Goal: Information Seeking & Learning: Compare options

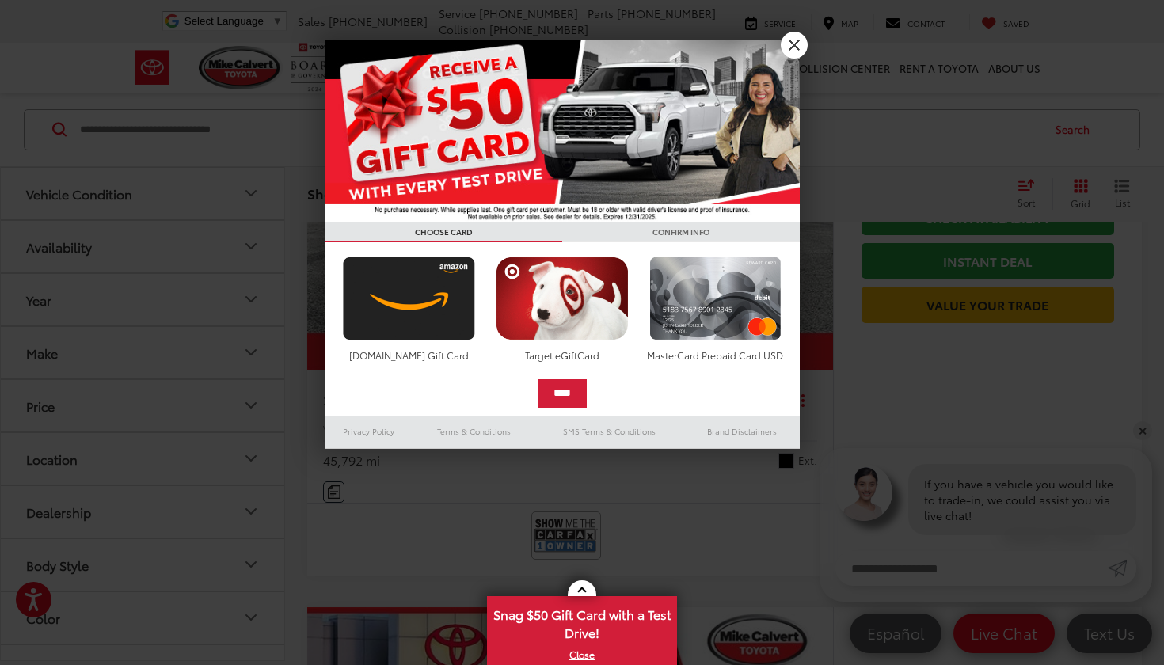
click at [788, 47] on link "X" at bounding box center [794, 45] width 27 height 27
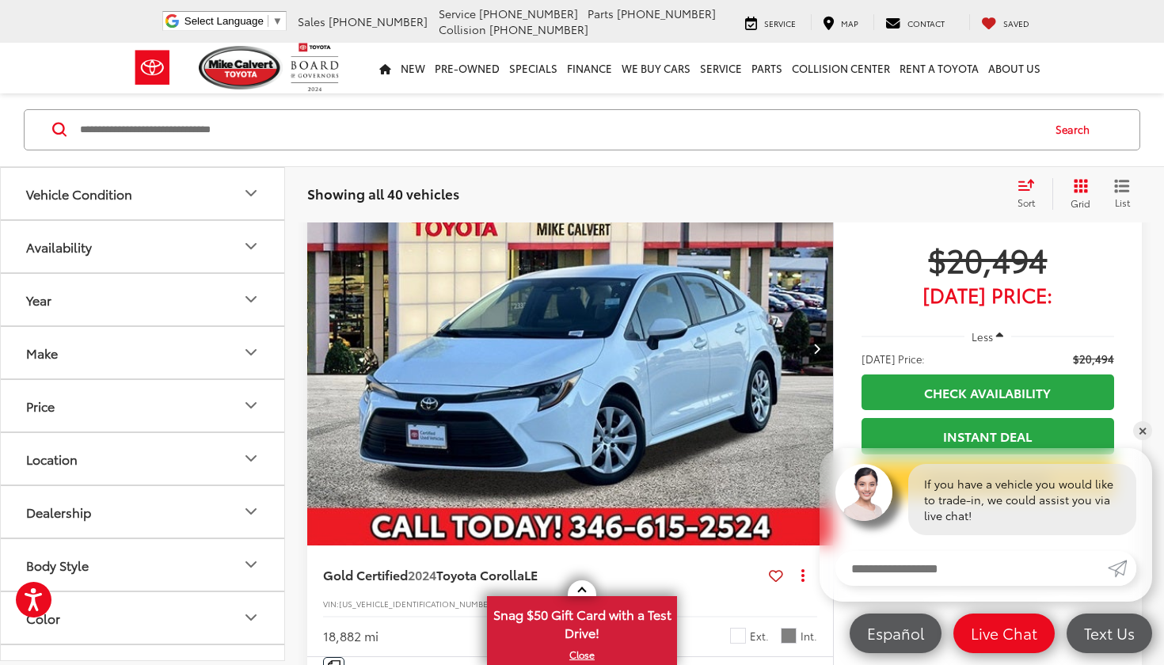
scroll to position [863, 0]
click at [243, 464] on icon "Location" at bounding box center [251, 459] width 19 height 19
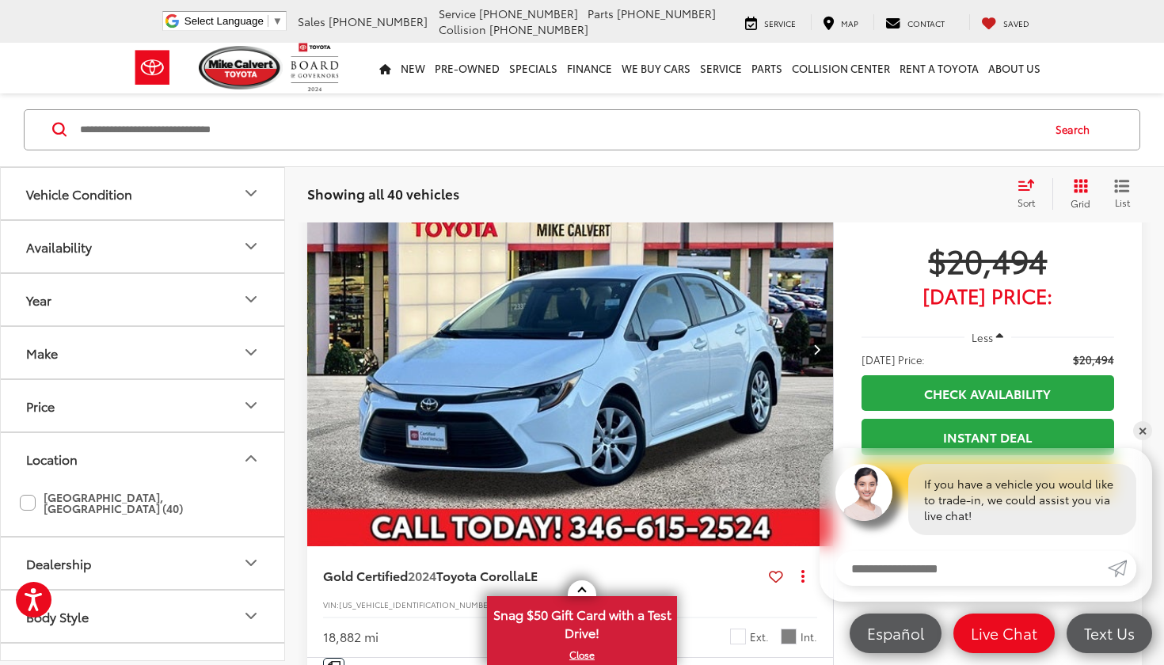
click at [243, 464] on icon "Location" at bounding box center [251, 459] width 19 height 19
click at [26, 496] on label "Houston, TX (40)" at bounding box center [142, 503] width 245 height 37
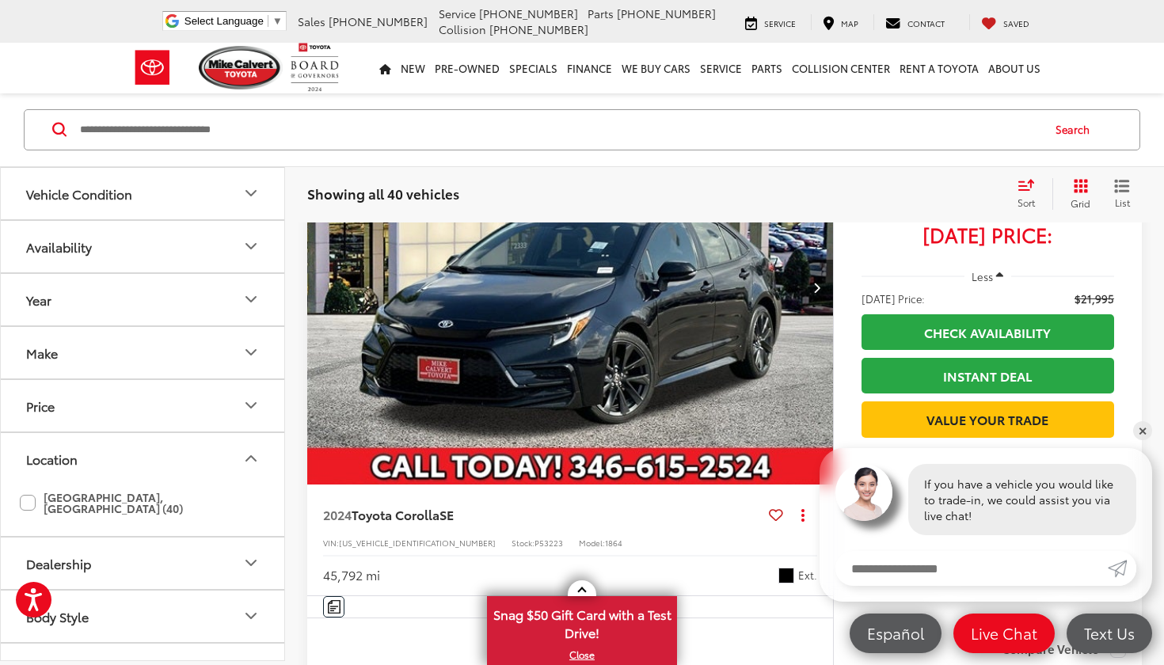
scroll to position [157, 0]
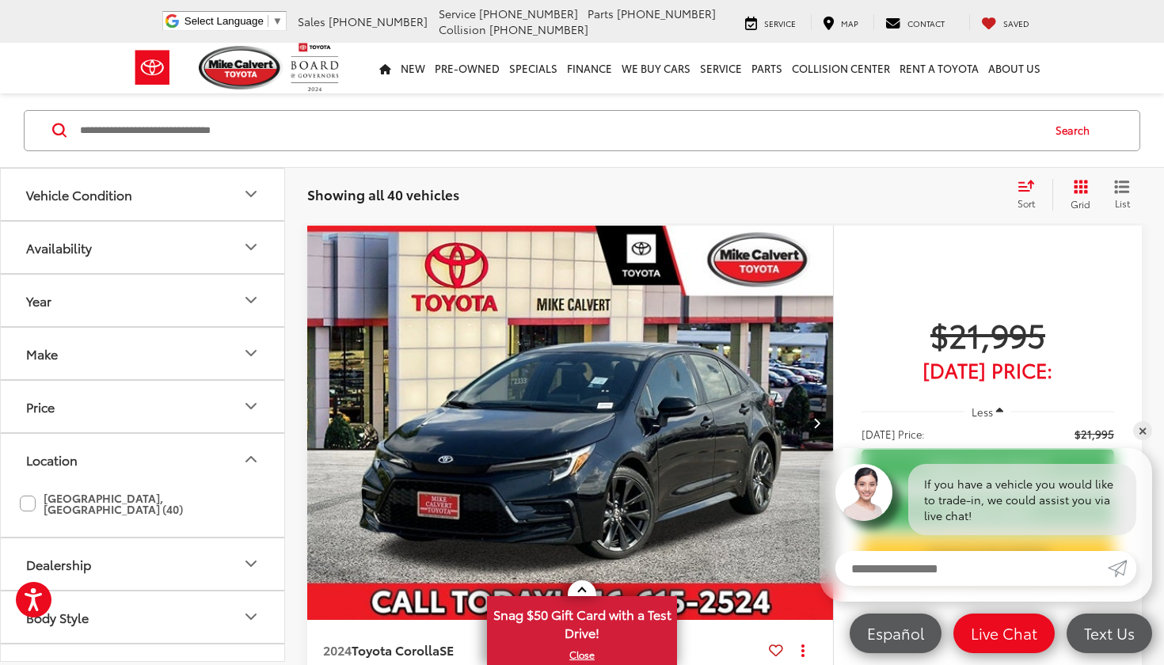
click at [254, 410] on icon "Price" at bounding box center [251, 406] width 19 height 19
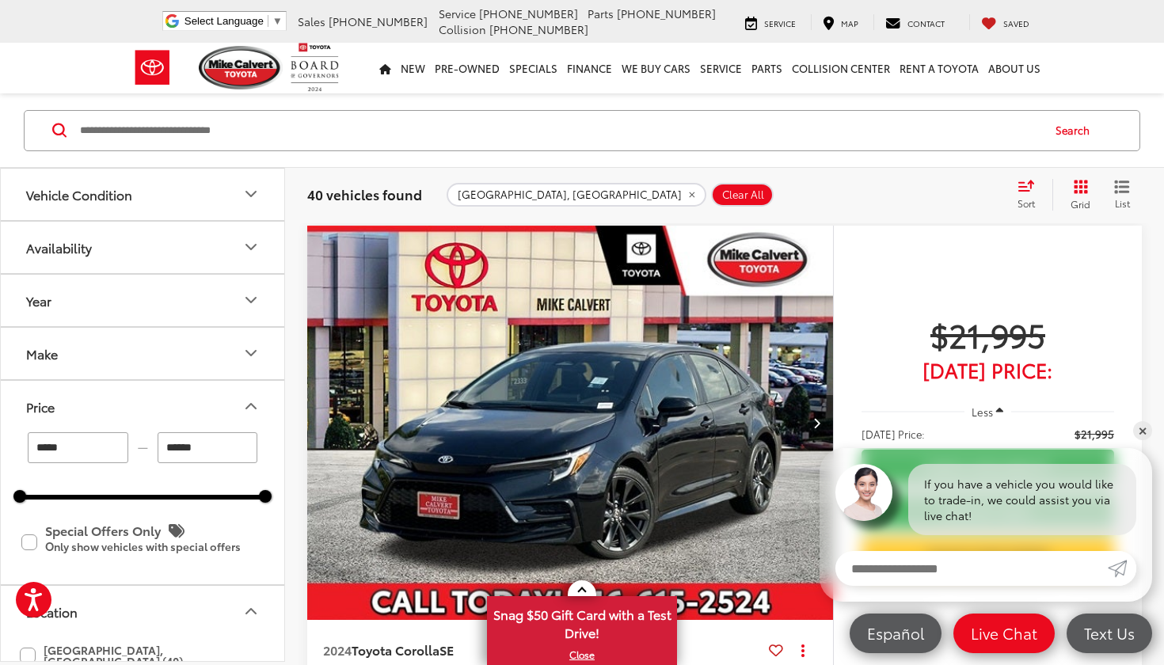
click at [174, 447] on input "******" at bounding box center [208, 447] width 101 height 31
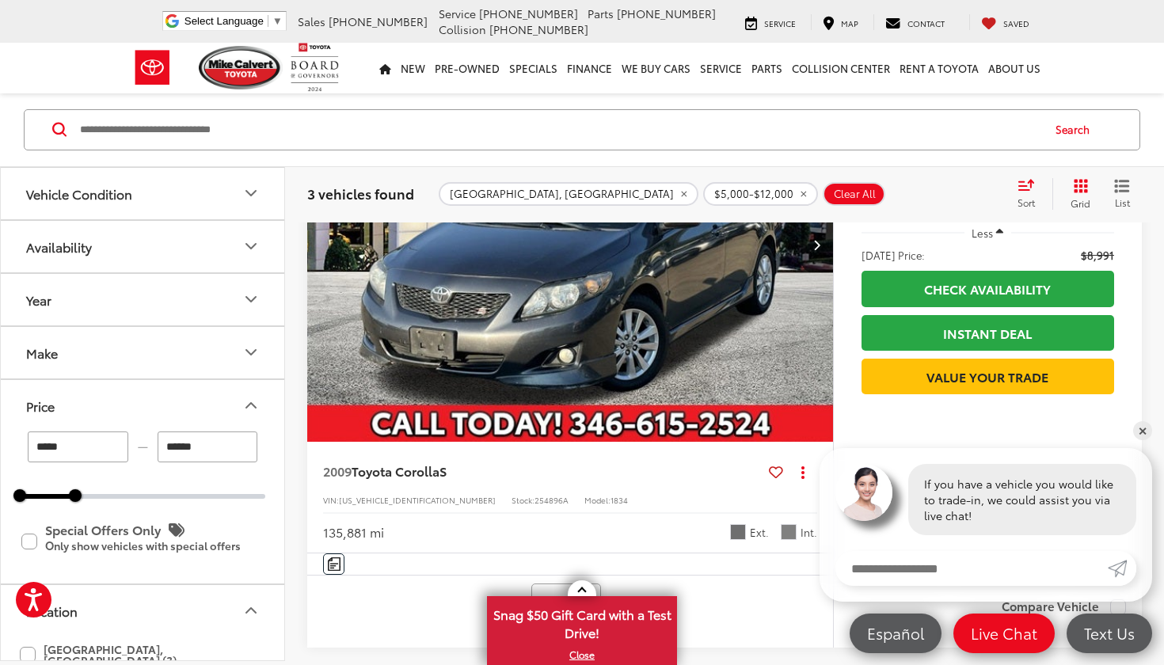
scroll to position [1418, 0]
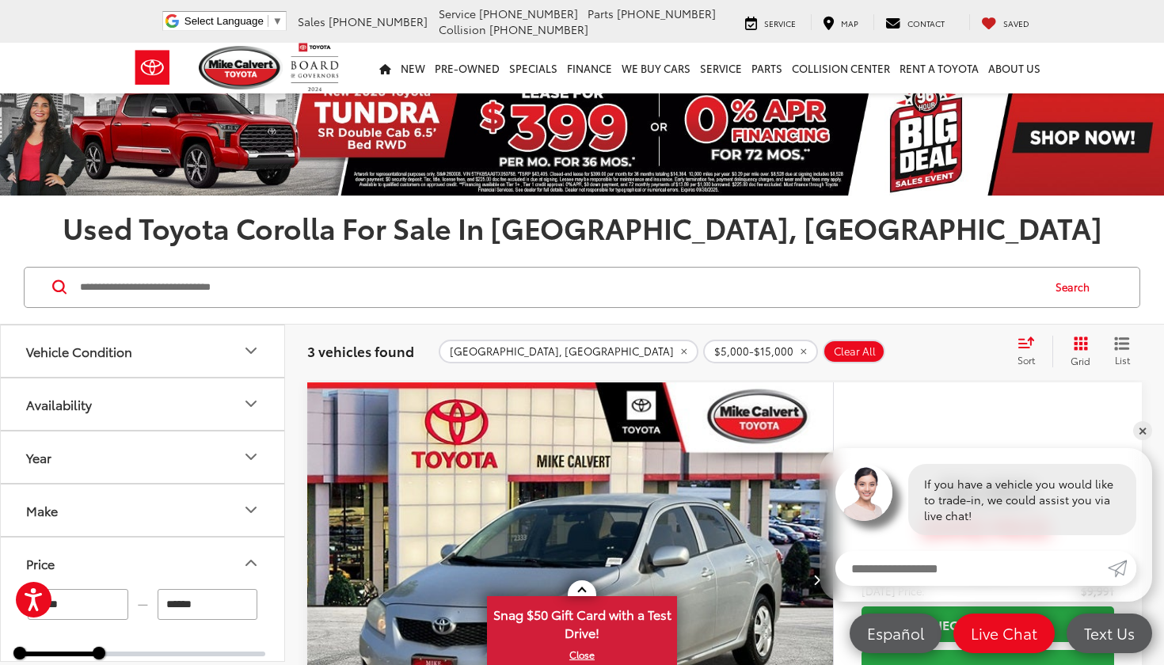
click at [798, 353] on icon "remove 5000-15000" at bounding box center [803, 352] width 10 height 10
type input "******"
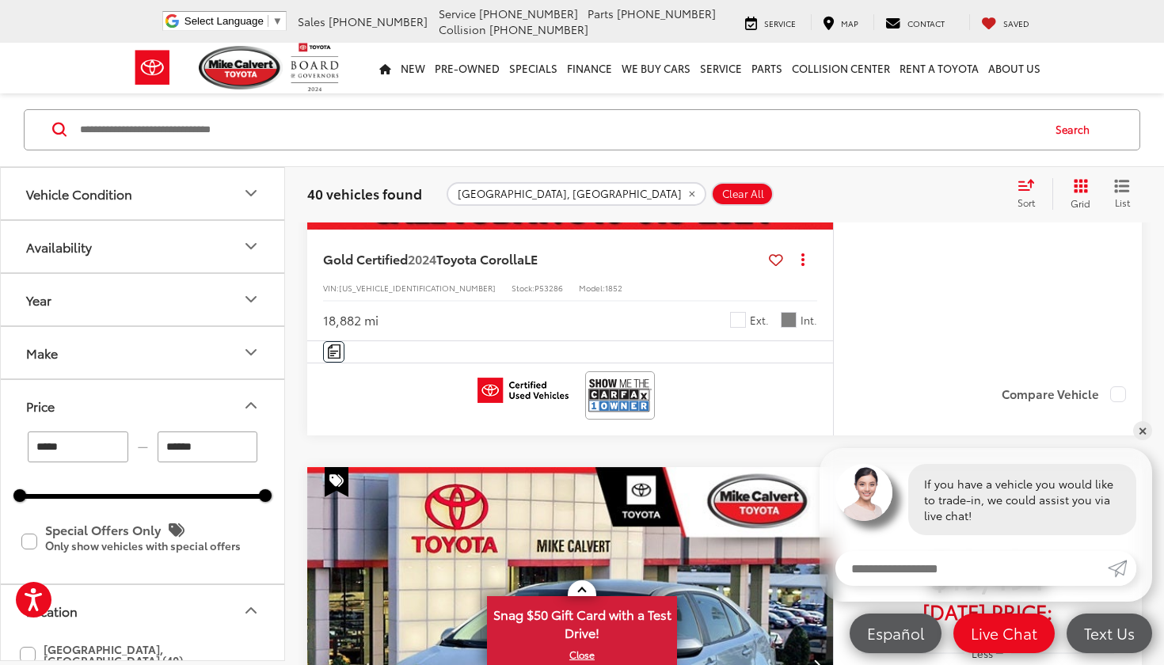
scroll to position [1182, 0]
